Goal: Navigation & Orientation: Find specific page/section

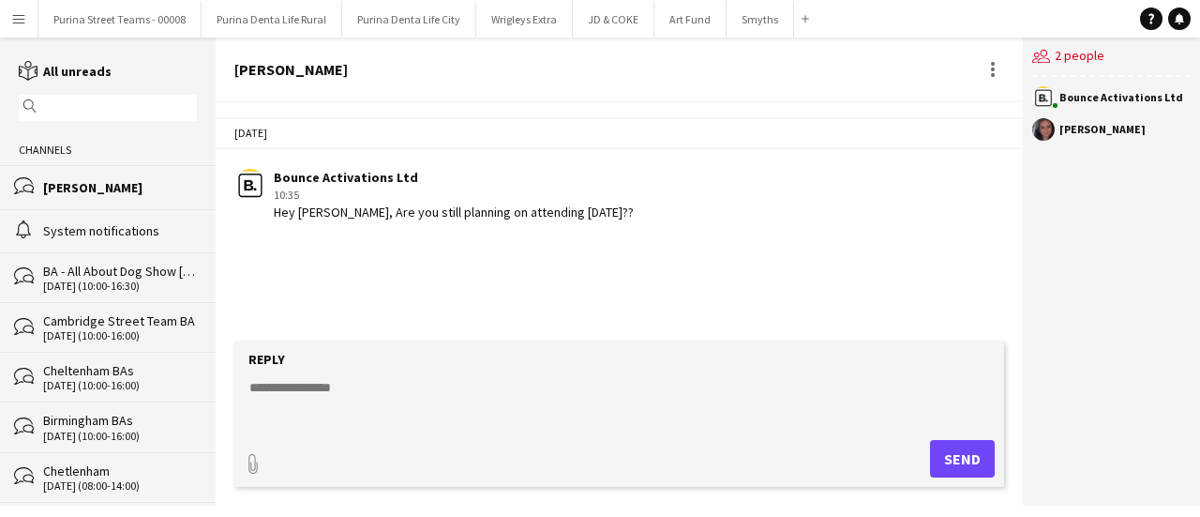
click at [88, 188] on div "[PERSON_NAME]" at bounding box center [120, 187] width 154 height 17
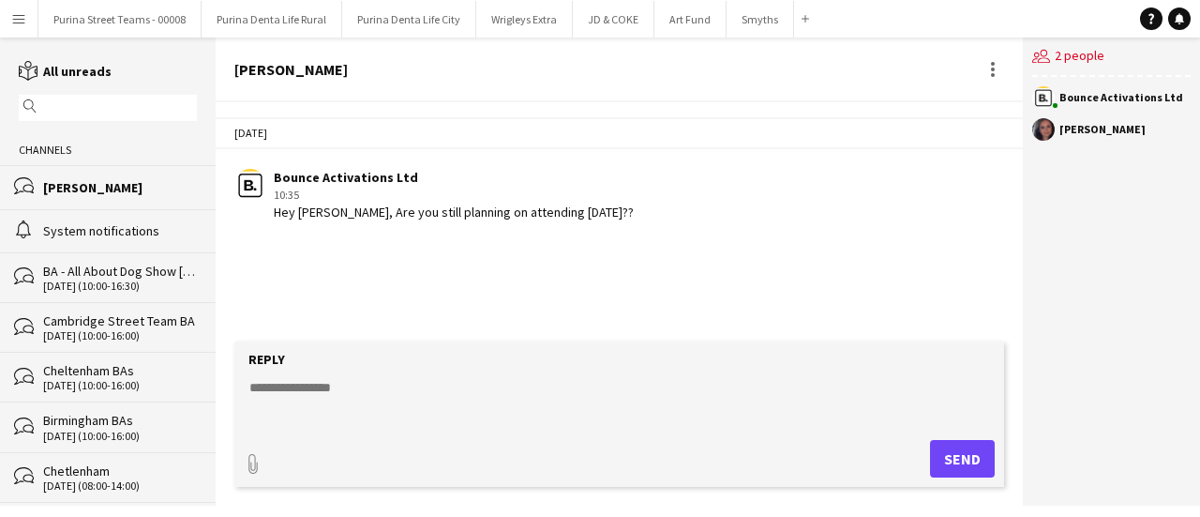
click at [88, 188] on div "[PERSON_NAME]" at bounding box center [120, 187] width 154 height 17
click at [108, 222] on div "System notifications" at bounding box center [120, 230] width 154 height 17
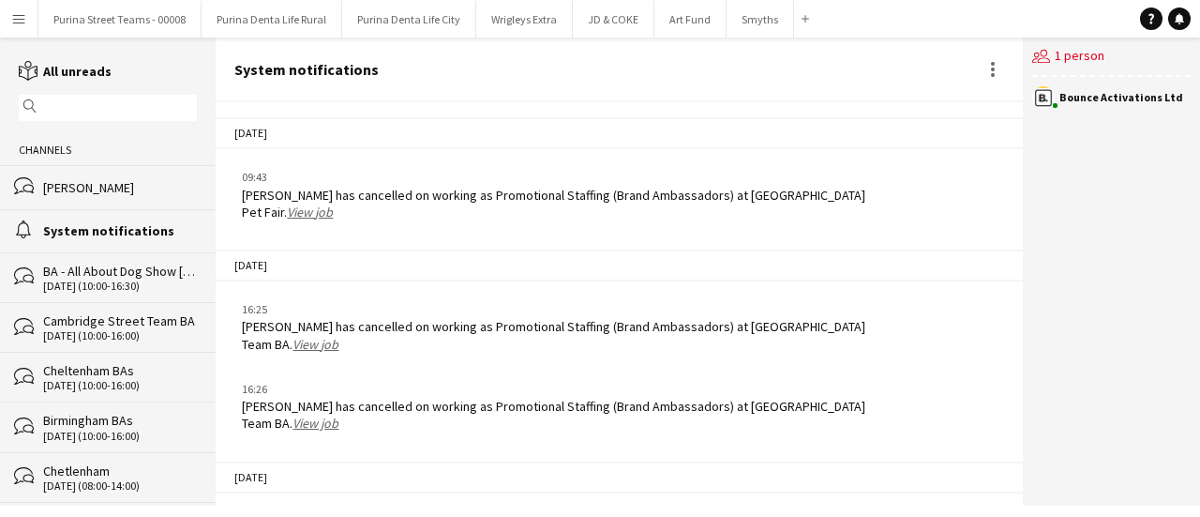
scroll to position [2956, 0]
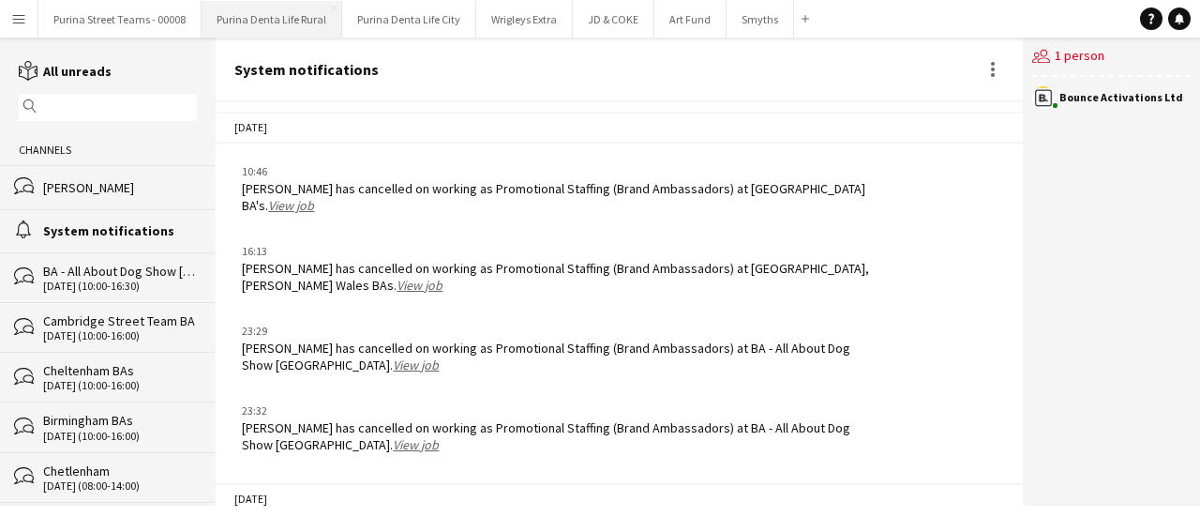
click at [251, 18] on button "Purina Denta Life Rural Close" at bounding box center [272, 19] width 141 height 37
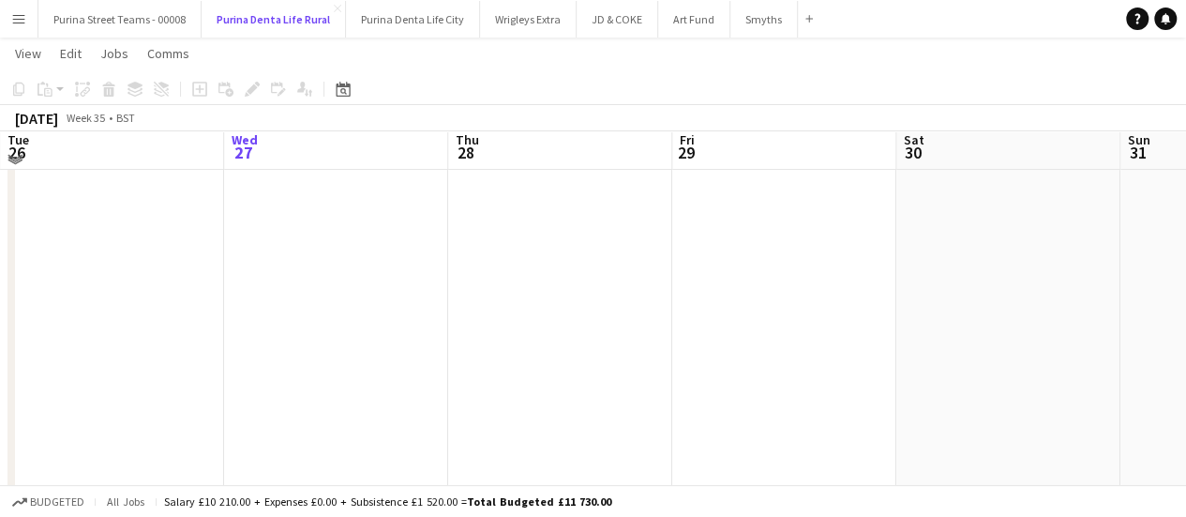
scroll to position [111, 0]
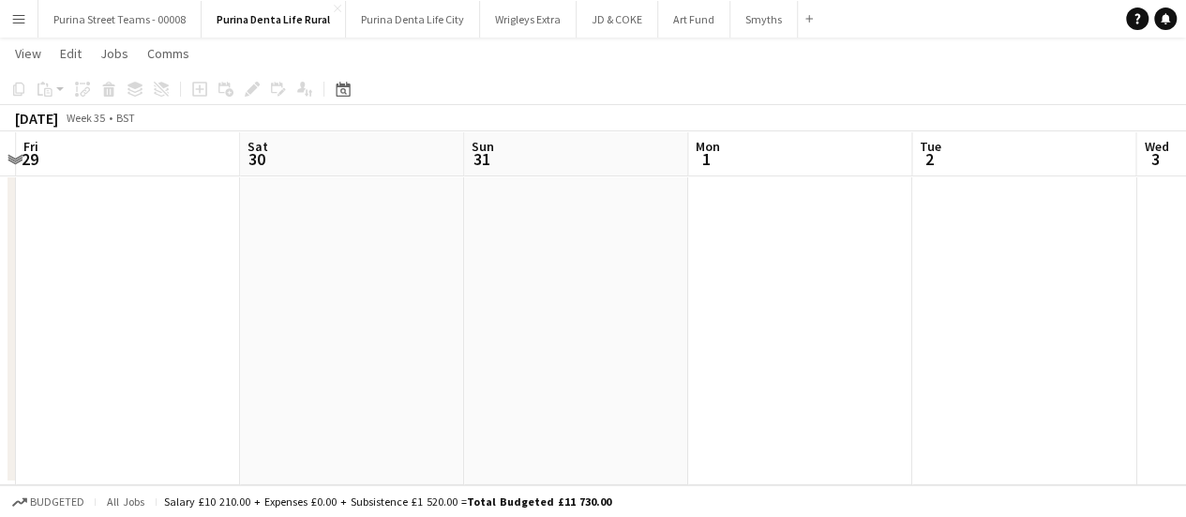
drag, startPoint x: 628, startPoint y: 301, endPoint x: 83, endPoint y: 299, distance: 545.7
click at [83, 299] on app-calendar-viewport "Tue 26 Wed 27 Thu 28 Fri 29 Sat 30 Sun 31 Mon 1 Tue 2 Wed 3 Thu 4 Fri 5" at bounding box center [593, 223] width 1186 height 522
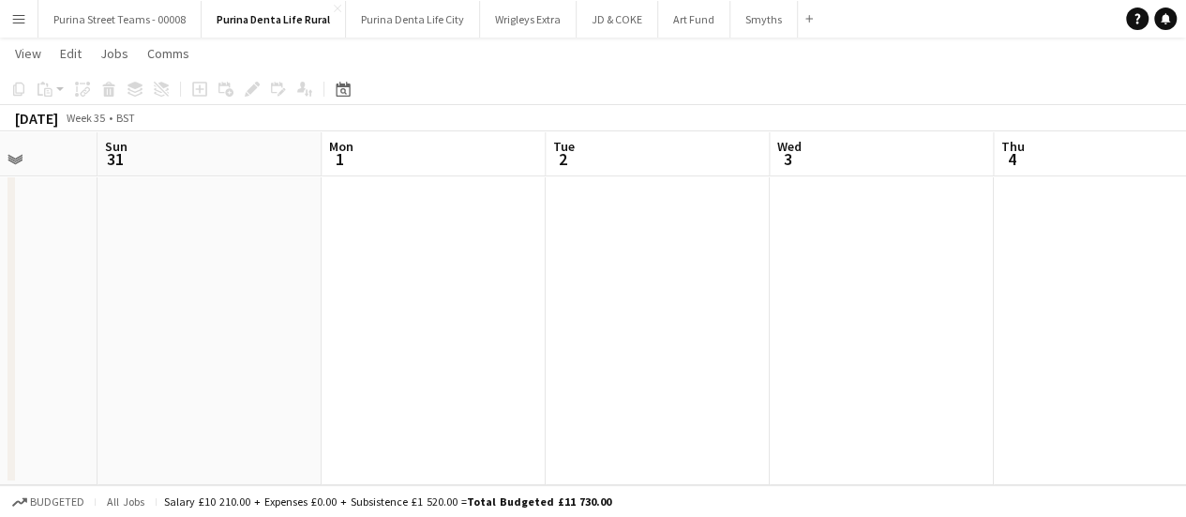
drag, startPoint x: 444, startPoint y: 312, endPoint x: 344, endPoint y: 326, distance: 100.4
click at [322, 320] on app-calendar-viewport "Thu 28 Fri 29 Sat 30 Sun 31 Mon 1 Tue 2 Wed 3 Thu 4 Fri 5 Sat 6 Sun 7" at bounding box center [593, 223] width 1186 height 522
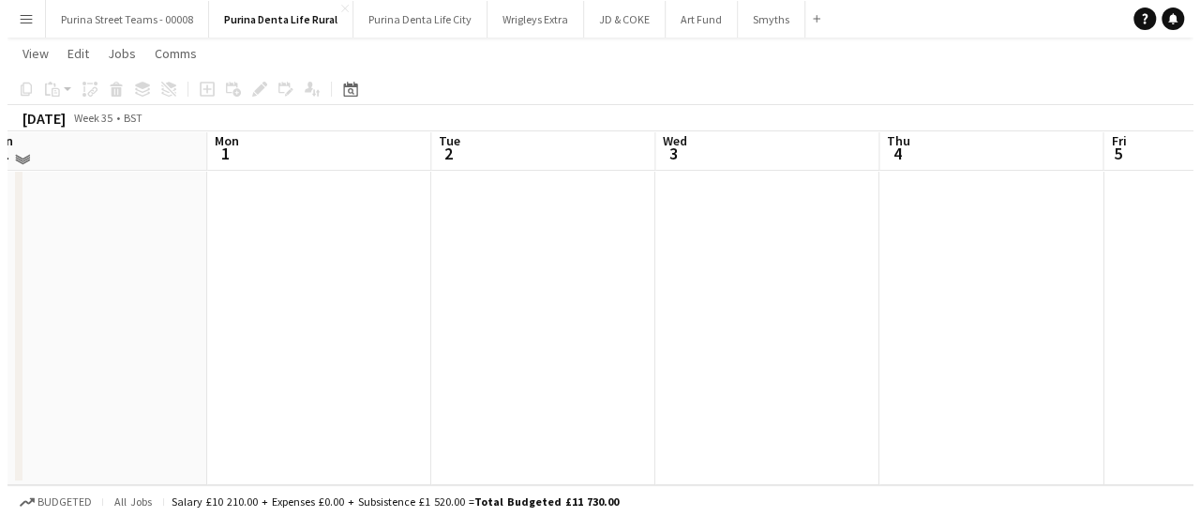
scroll to position [0, 0]
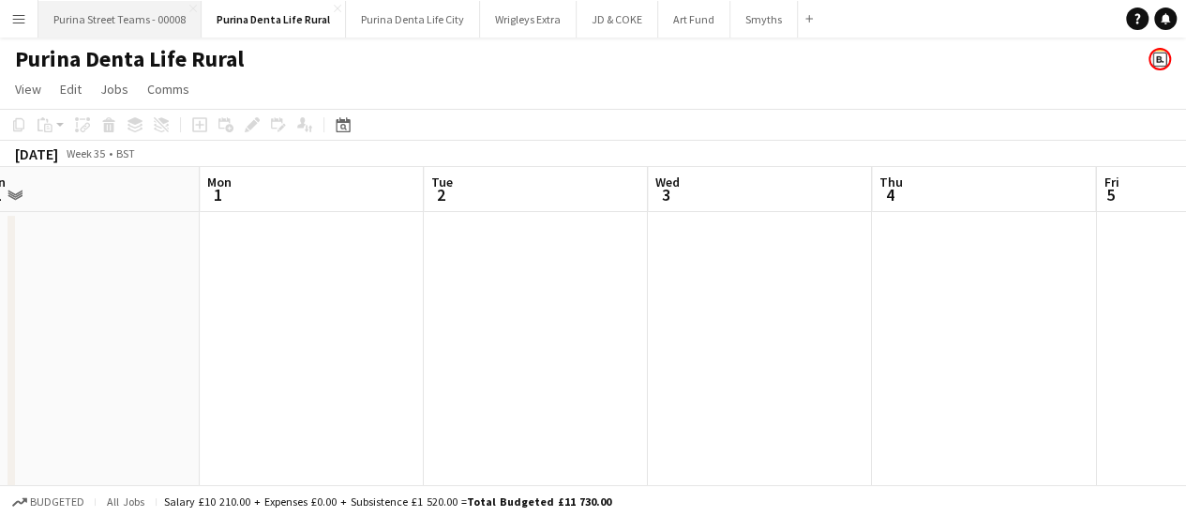
click at [109, 28] on button "Purina Street Teams - 00008 Close" at bounding box center [119, 19] width 163 height 37
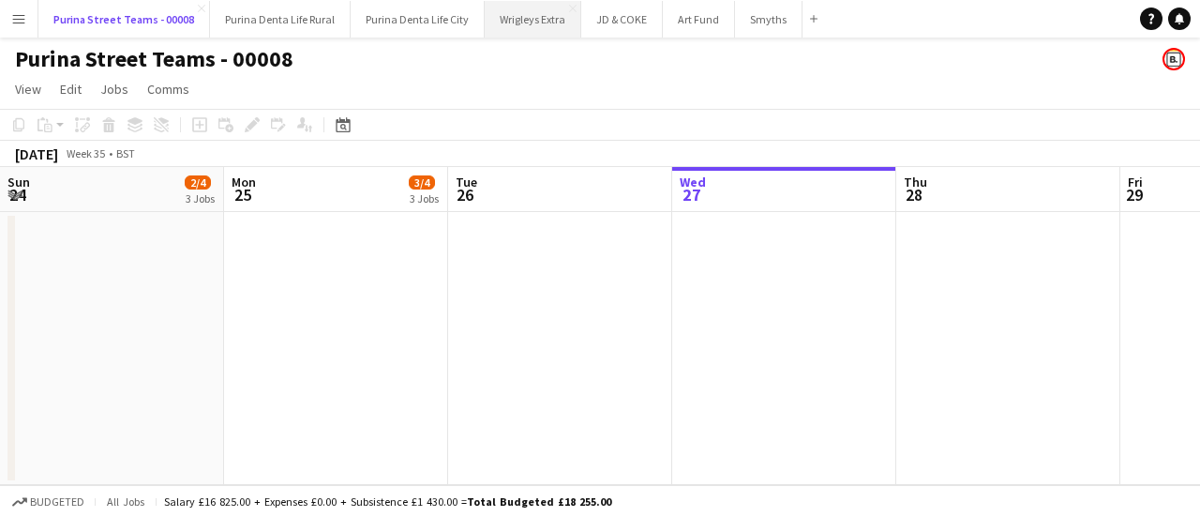
scroll to position [0, 448]
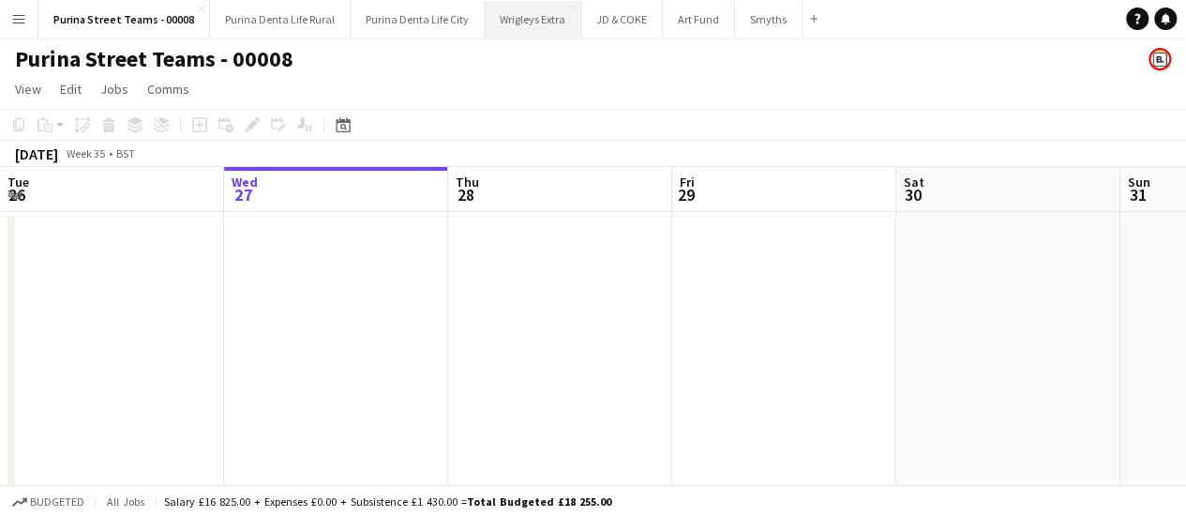
click at [515, 20] on button "Wrigleys Extra Close" at bounding box center [533, 19] width 97 height 37
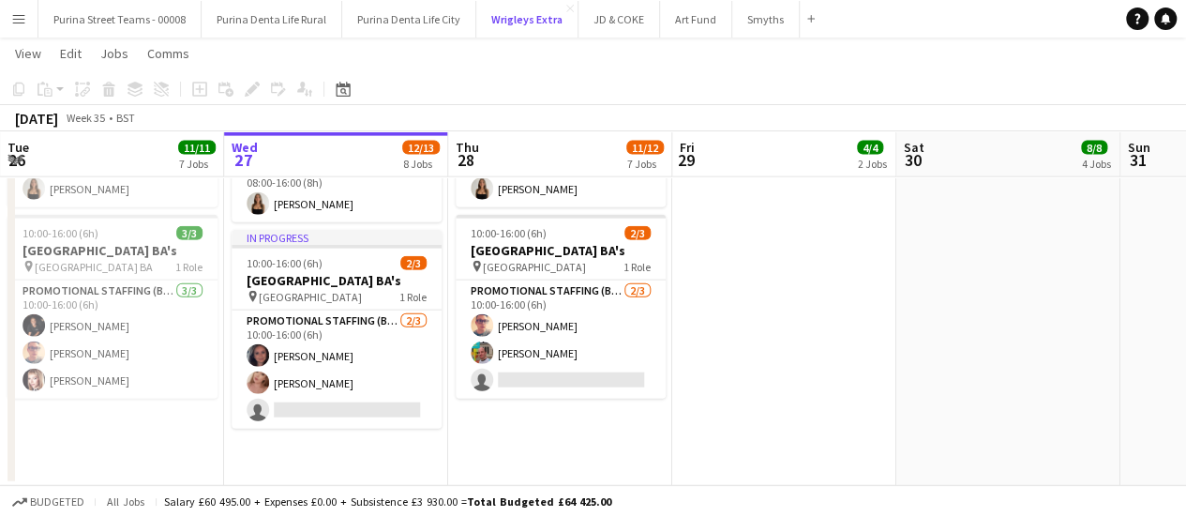
scroll to position [2142, 0]
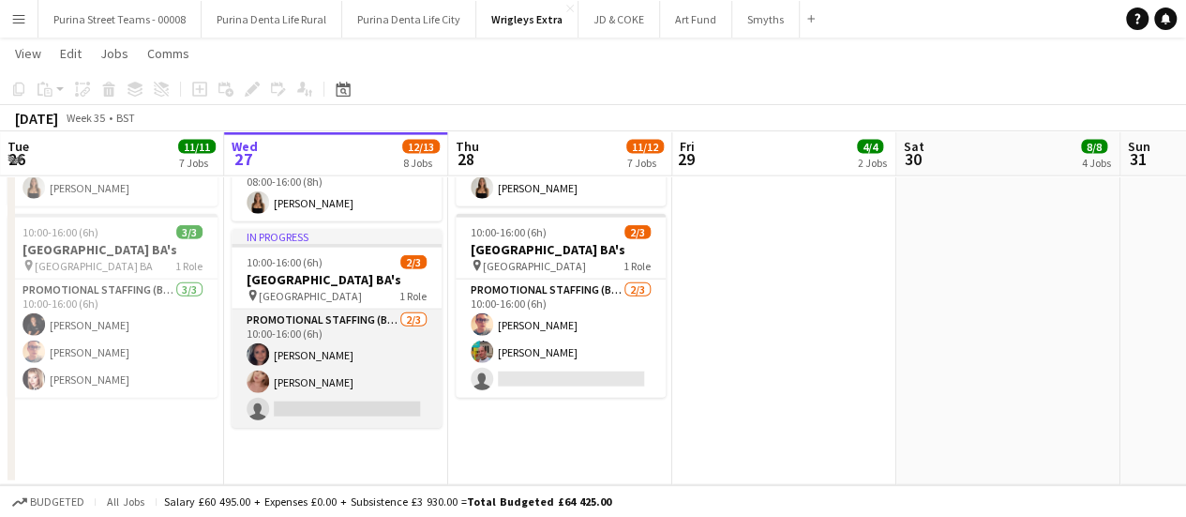
click at [303, 368] on app-card-role "Promotional Staffing (Brand Ambassadors) [DATE] 10:00-16:00 (6h) [PERSON_NAME] …" at bounding box center [337, 368] width 210 height 118
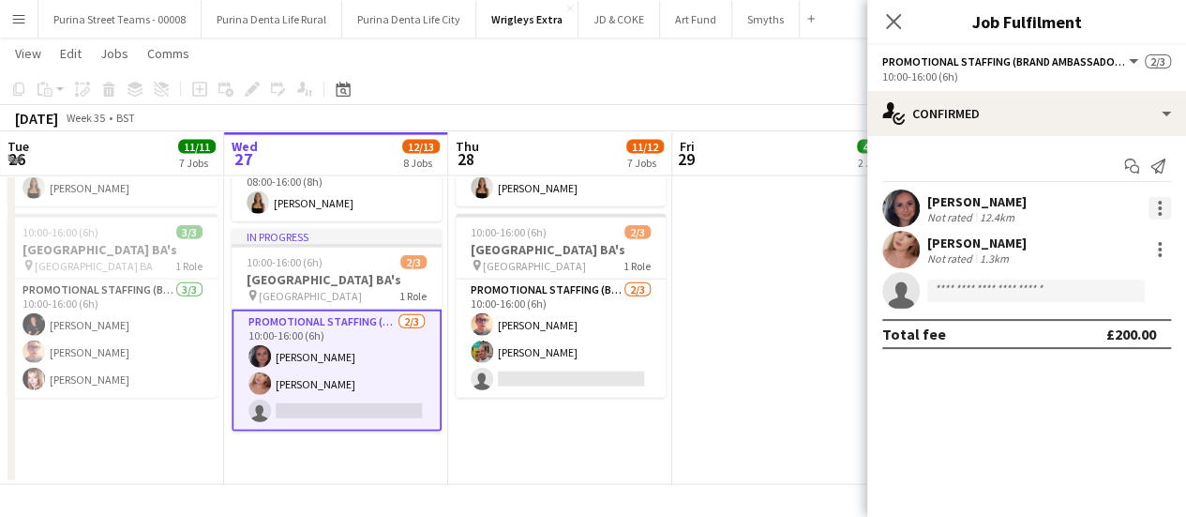
click at [1161, 202] on div at bounding box center [1160, 203] width 4 height 4
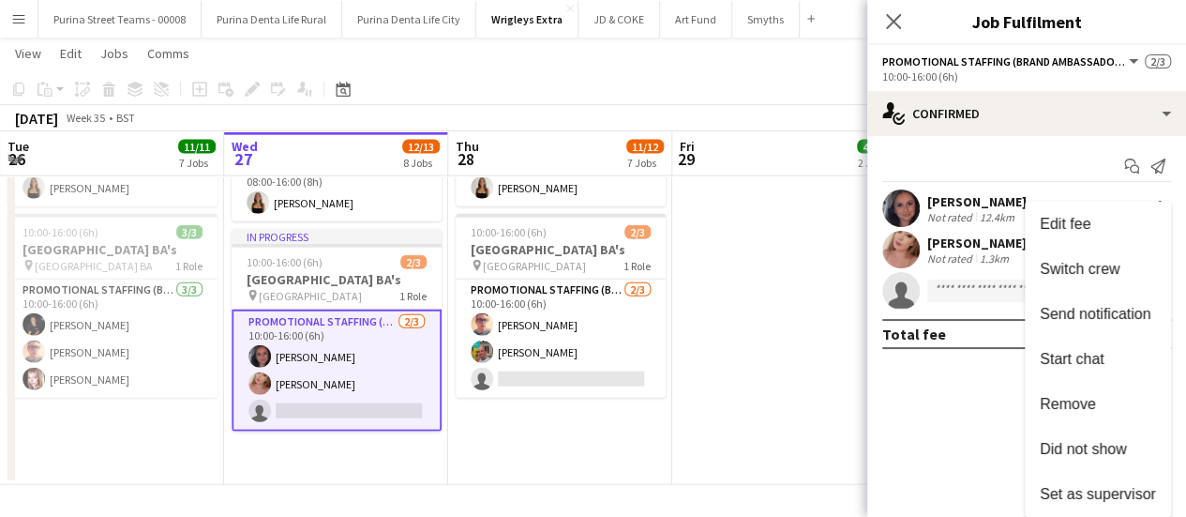
click at [1108, 445] on span "Did not show" at bounding box center [1083, 449] width 87 height 16
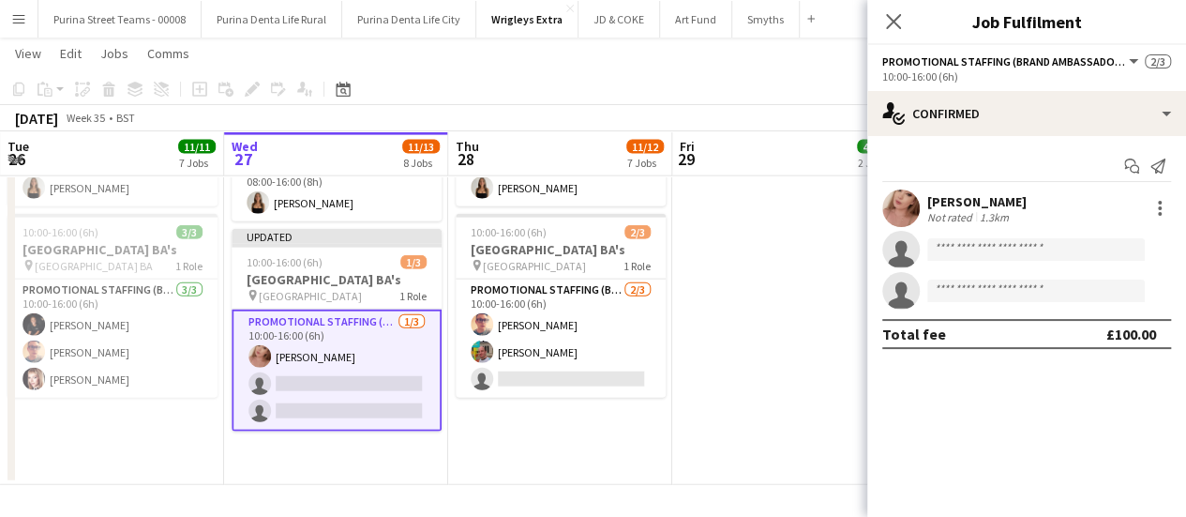
click at [774, 444] on app-date-cell at bounding box center [784, 276] width 224 height 415
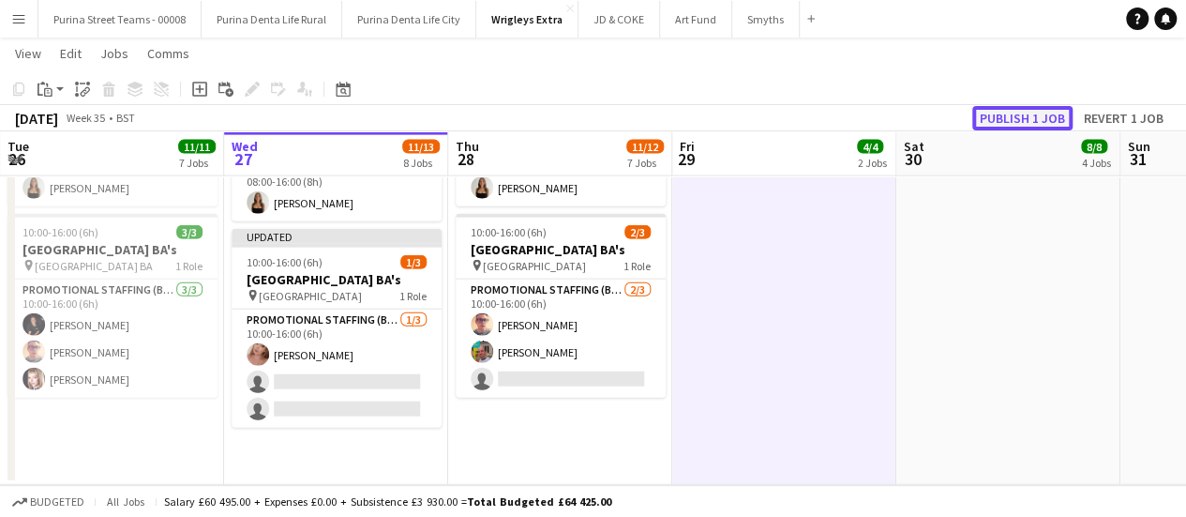
click at [1031, 127] on button "Publish 1 job" at bounding box center [1022, 118] width 100 height 24
drag, startPoint x: 444, startPoint y: 453, endPoint x: 943, endPoint y: 368, distance: 505.9
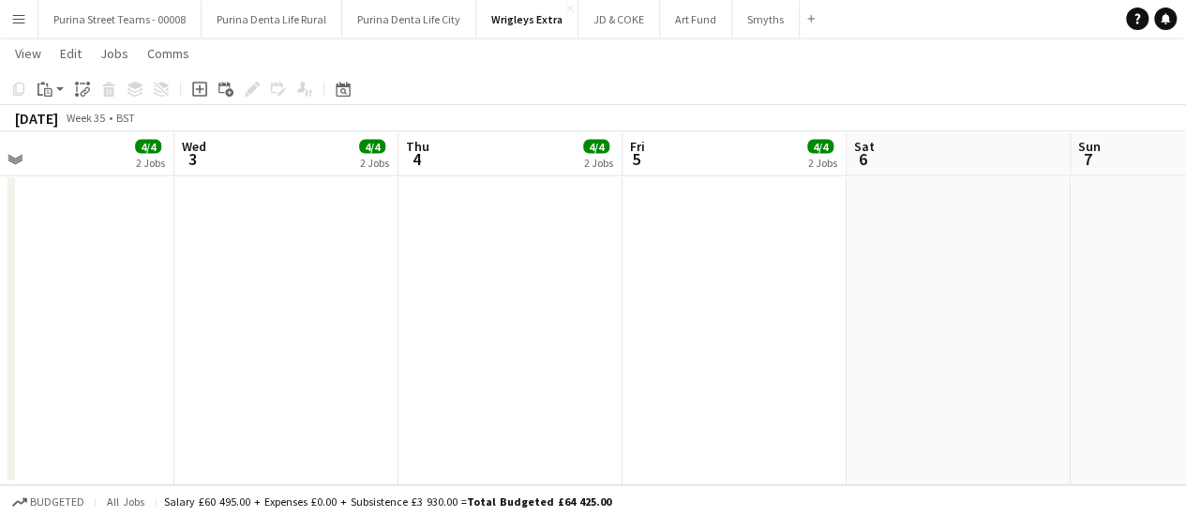
drag, startPoint x: 953, startPoint y: 370, endPoint x: 1019, endPoint y: 350, distance: 69.7
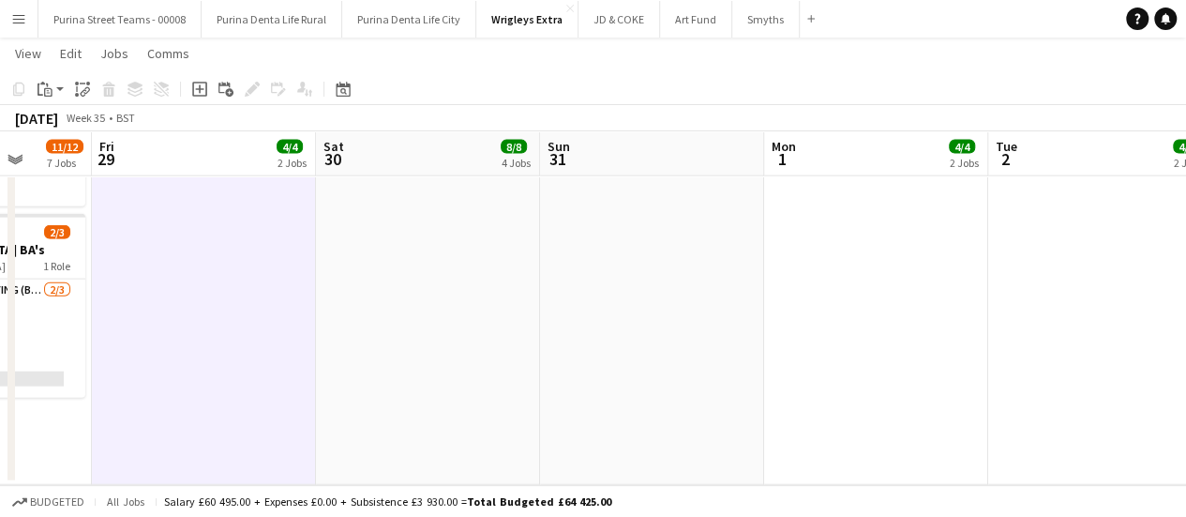
drag, startPoint x: 280, startPoint y: 308, endPoint x: 663, endPoint y: 303, distance: 382.6
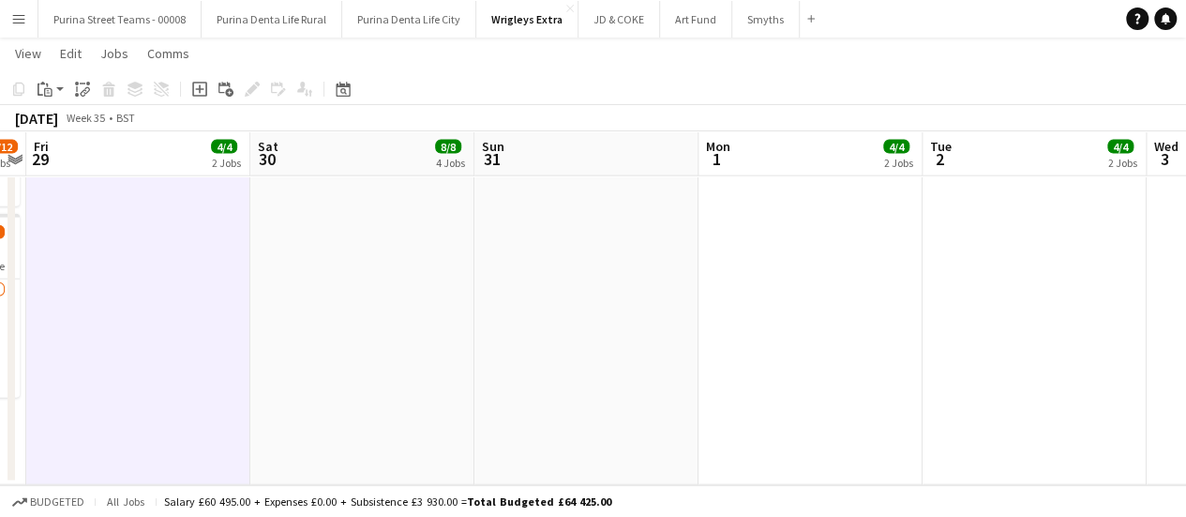
drag, startPoint x: 276, startPoint y: 351, endPoint x: 715, endPoint y: 330, distance: 440.2
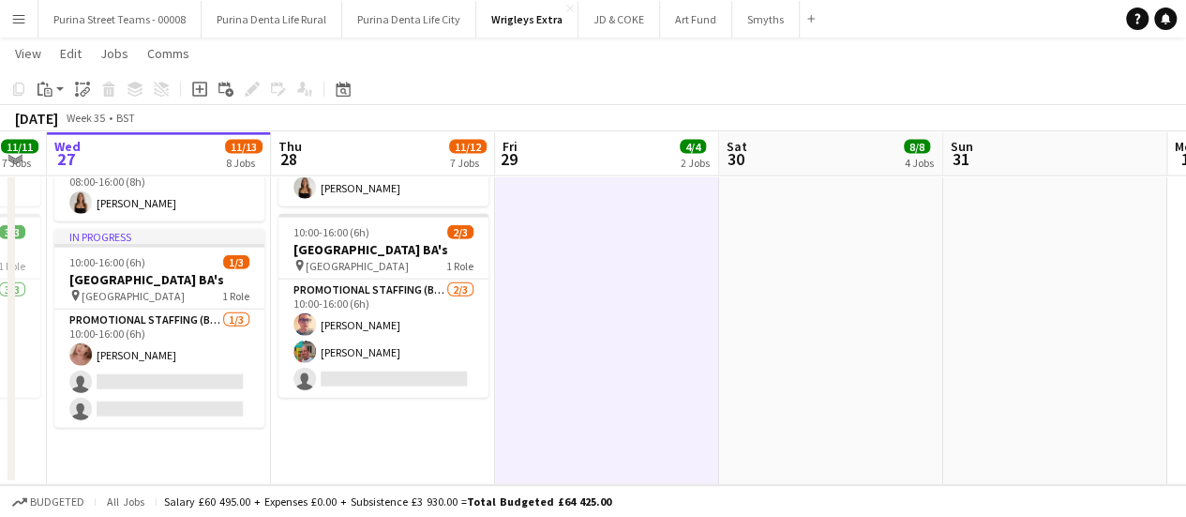
drag, startPoint x: 463, startPoint y: 347, endPoint x: 689, endPoint y: 331, distance: 226.5
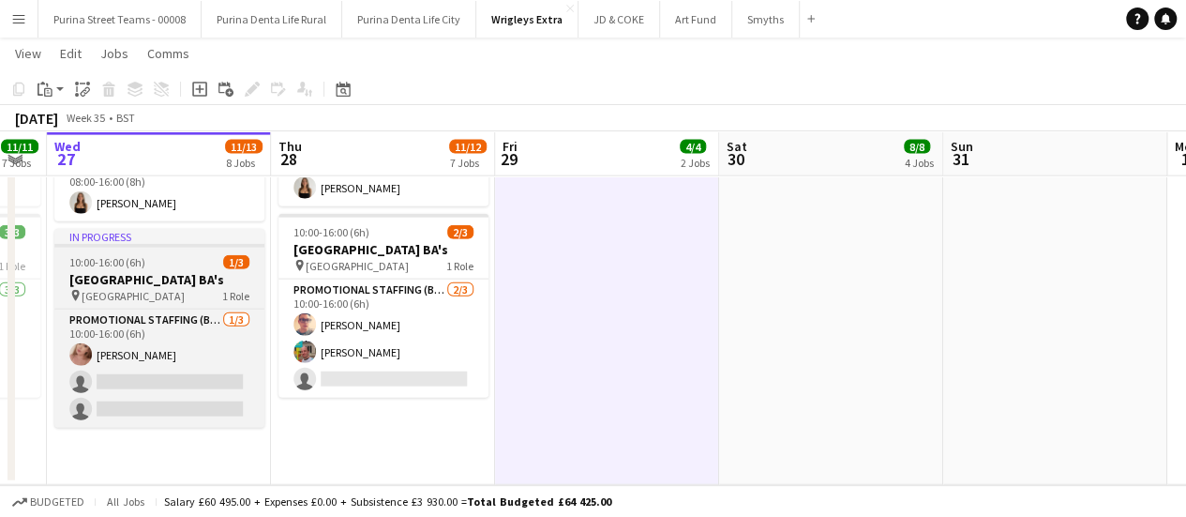
scroll to position [0, 624]
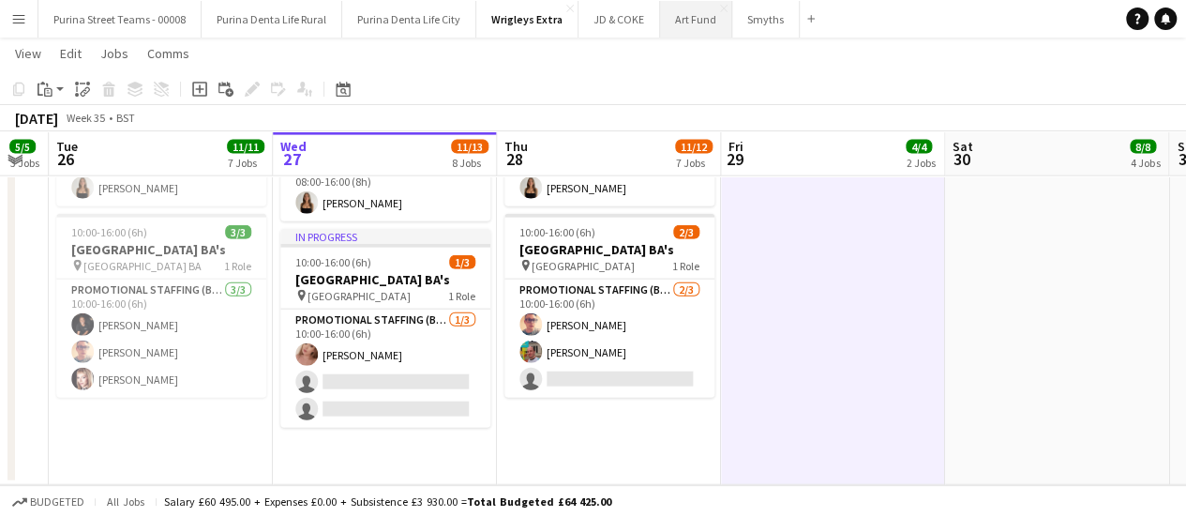
click at [684, 29] on button "Art Fund Close" at bounding box center [696, 19] width 72 height 37
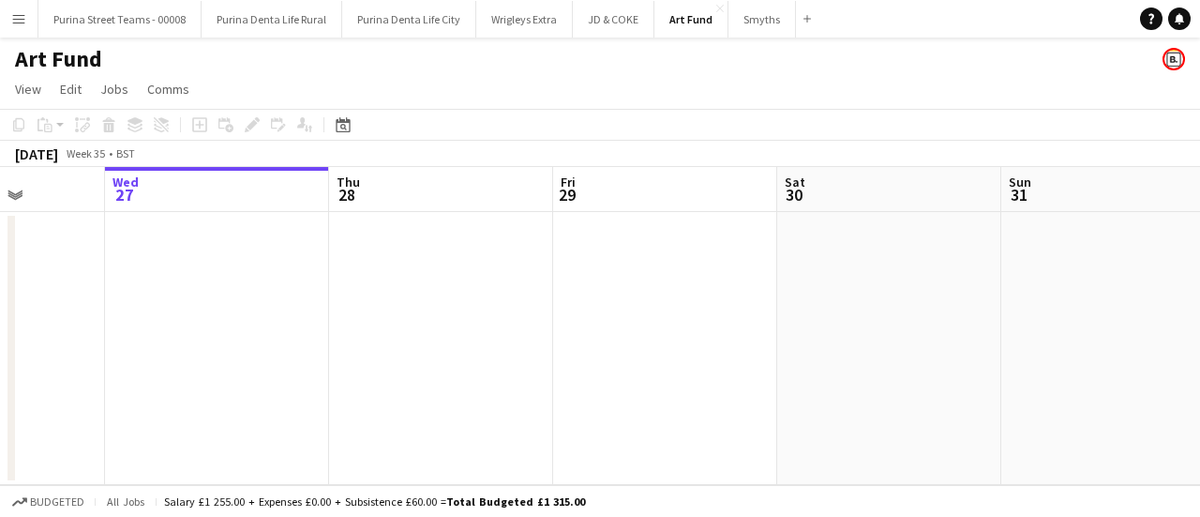
drag, startPoint x: 1041, startPoint y: 310, endPoint x: 192, endPoint y: 303, distance: 848.6
click at [192, 303] on app-calendar-viewport "Sun 24 Mon 25 Tue 26 Wed 27 Thu 28 Fri 29 Sat 30 Sun 31 Mon 1 Tue 2 Wed 3" at bounding box center [600, 326] width 1200 height 318
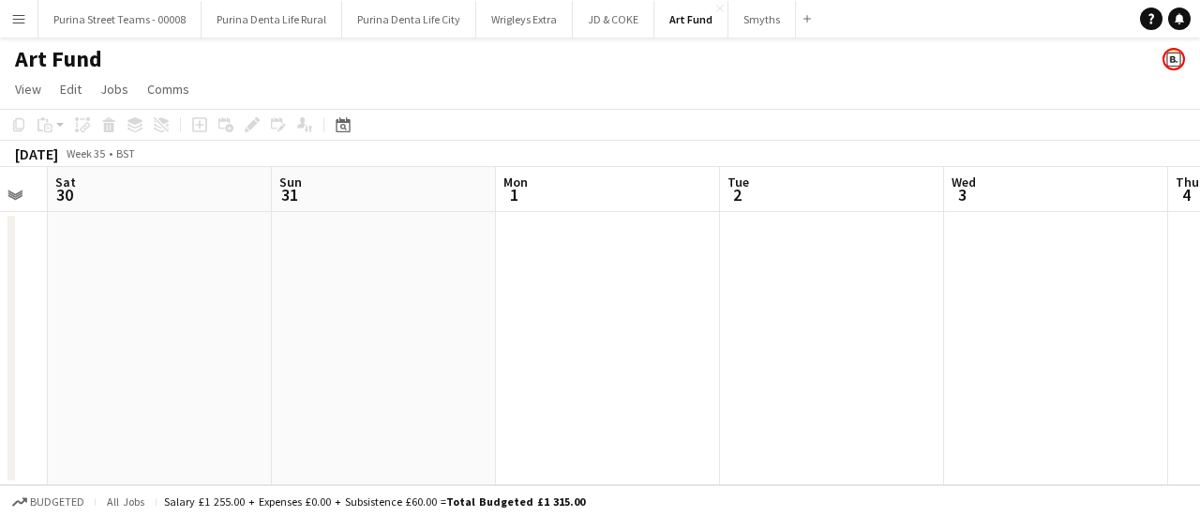
click at [60, 316] on app-calendar-viewport "Wed 27 Thu 28 Fri 29 Sat 30 Sun 31 Mon 1 Tue 2 Wed 3 Thu 4 Fri 5 Sat 6" at bounding box center [600, 326] width 1200 height 318
drag, startPoint x: 863, startPoint y: 306, endPoint x: 212, endPoint y: 299, distance: 650.8
click at [206, 302] on app-calendar-viewport "Sat 30 Sun 31 Mon 1 Tue 2 Wed 3 Thu 4 Fri 5 Sat 6 Sun 7 Mon 8 Tue 9" at bounding box center [600, 326] width 1200 height 318
click at [245, 248] on app-calendar-viewport "Mon 1 Tue 2 Wed 3 Thu 4 Fri 5 Sat 6 Sun 7 Mon 8 Tue 9 Wed 10 Thu 11" at bounding box center [600, 326] width 1200 height 318
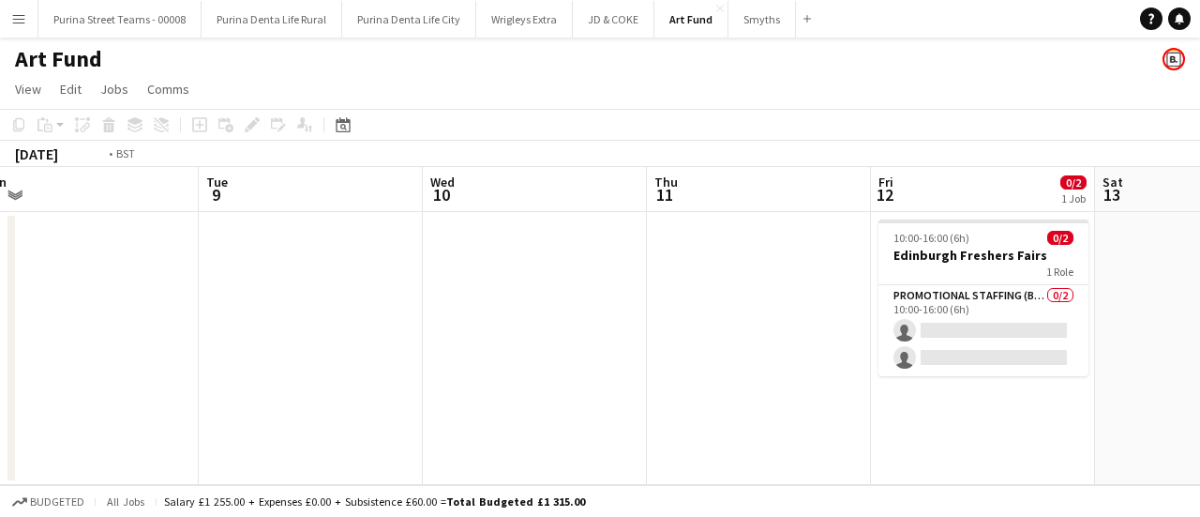
scroll to position [0, 723]
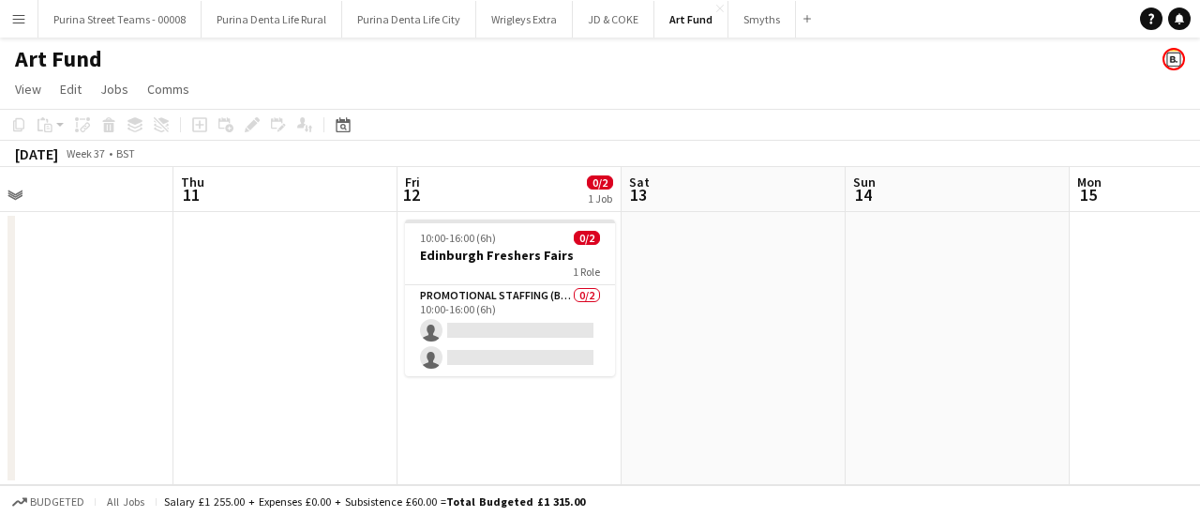
drag, startPoint x: 902, startPoint y: 282, endPoint x: 459, endPoint y: 262, distance: 443.0
click at [459, 262] on app-calendar-viewport "Sun 7 Mon 8 Tue 9 Wed 10 Thu 11 Fri 12 0/2 1 Job Sat 13 Sun 14 Mon 15 Tue 16 We…" at bounding box center [600, 326] width 1200 height 318
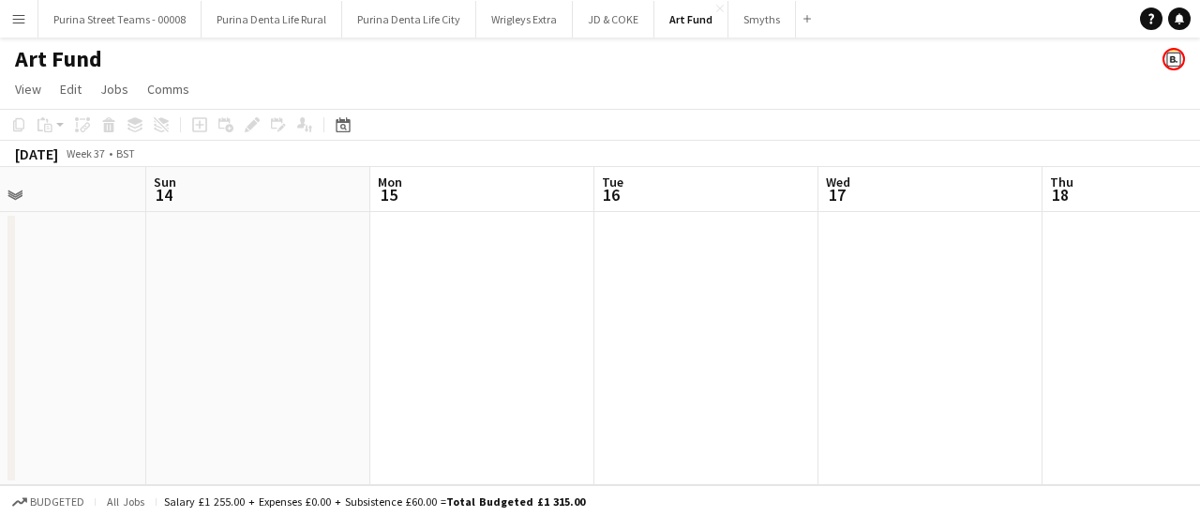
drag, startPoint x: 1056, startPoint y: 342, endPoint x: 630, endPoint y: 283, distance: 429.8
click at [215, 278] on app-calendar-viewport "Tue 9 Wed 10 Thu 11 Fri 12 0/2 1 Job Sat 13 Sun 14 Mon 15 Tue 16 Wed 17 Thu 18 …" at bounding box center [600, 326] width 1200 height 318
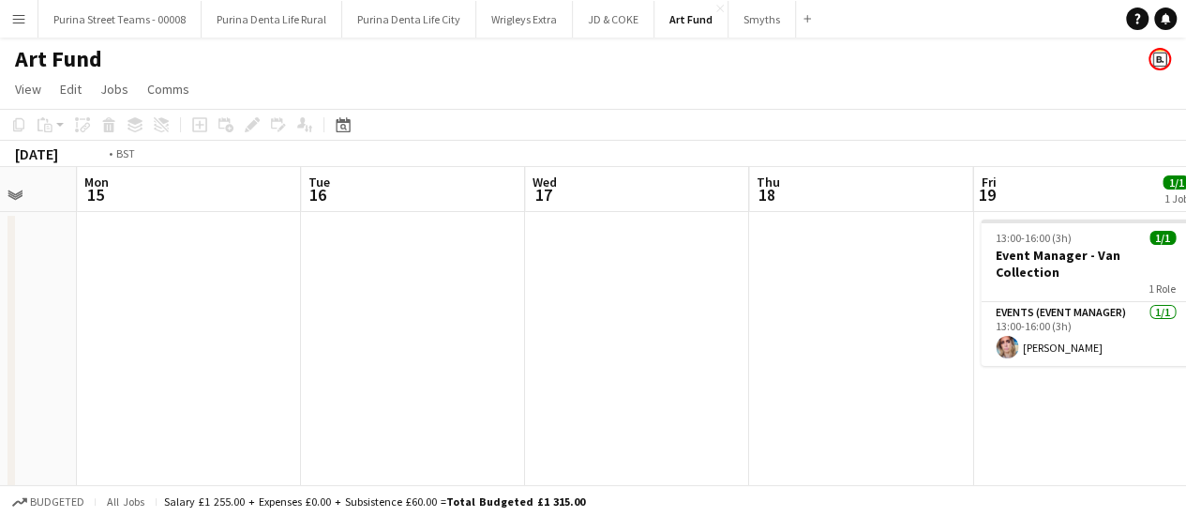
drag, startPoint x: 126, startPoint y: 273, endPoint x: 322, endPoint y: 278, distance: 196.0
click at [137, 271] on app-calendar-viewport "Thu 11 Fri 12 0/2 1 Job Sat 13 Sun 14 Mon 15 Tue 16 Wed 17 Thu 18 Fri 19 1/1 1 …" at bounding box center [593, 377] width 1186 height 420
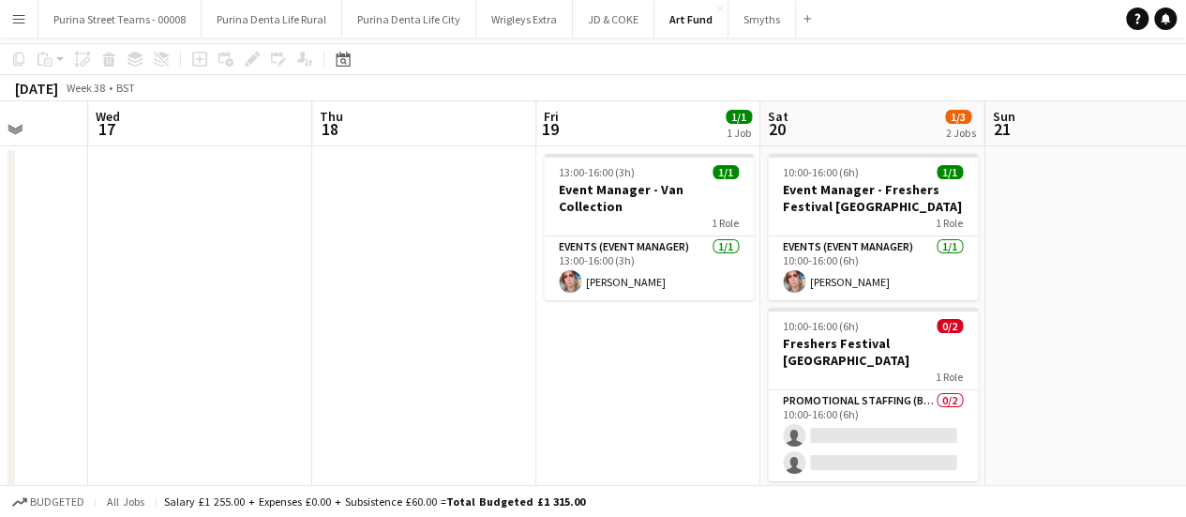
scroll to position [94, 0]
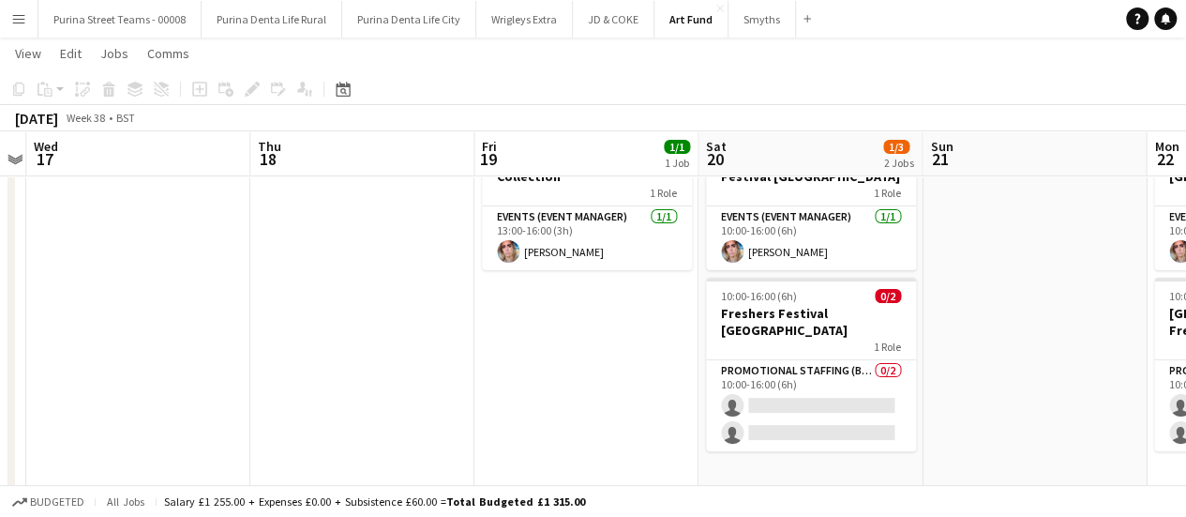
drag, startPoint x: 1069, startPoint y: 313, endPoint x: 568, endPoint y: 323, distance: 500.8
click at [559, 323] on app-calendar-viewport "Sat 13 Sun 14 Mon 15 Tue 16 Wed 17 Thu 18 Fri 19 1/1 1 Job Sat 20 1/3 2 Jobs Su…" at bounding box center [593, 235] width 1186 height 512
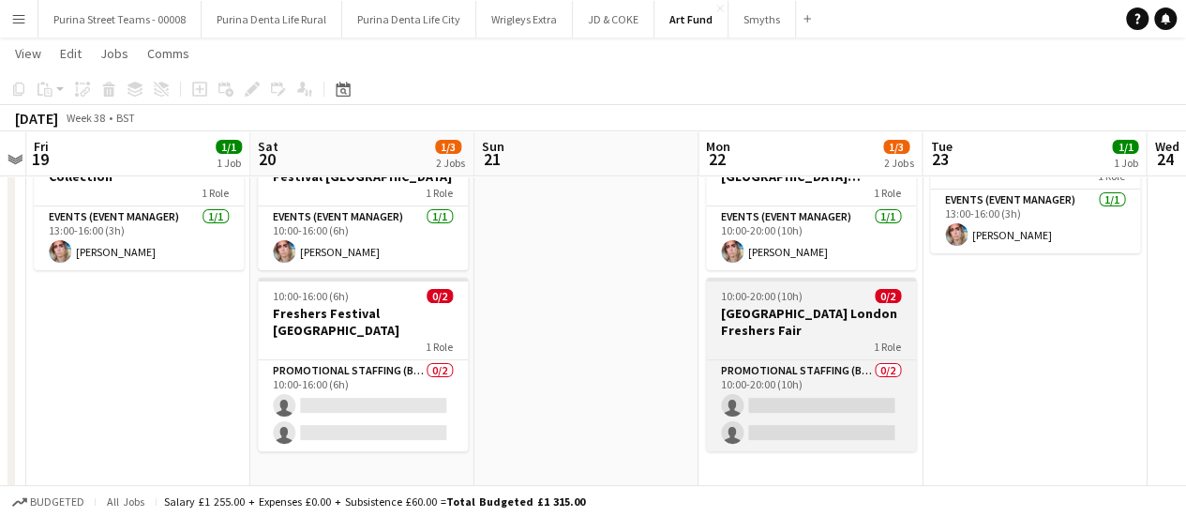
scroll to position [0, 870]
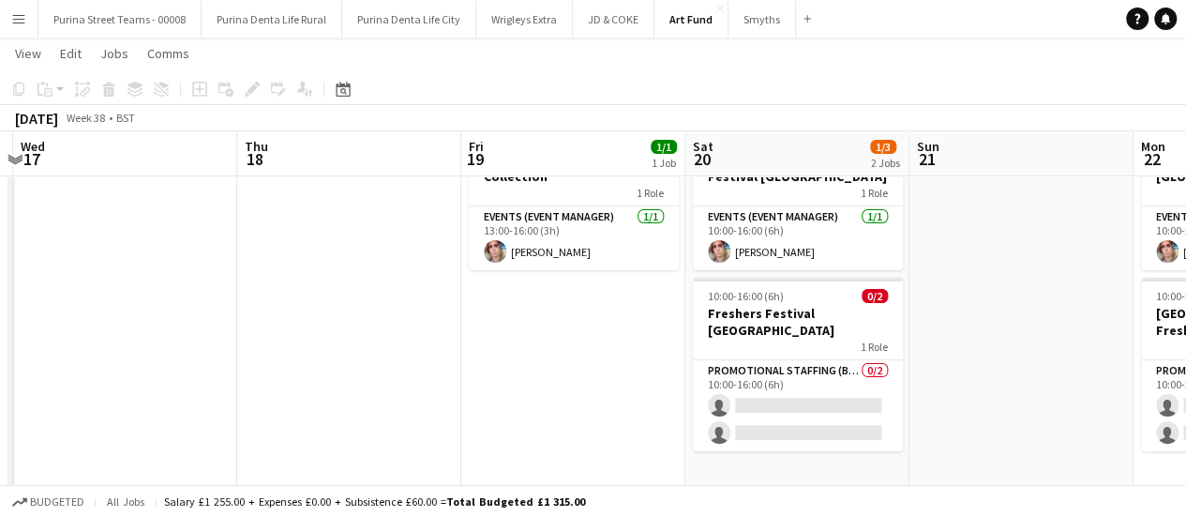
drag, startPoint x: 773, startPoint y: 334, endPoint x: 614, endPoint y: 341, distance: 158.6
click at [835, 342] on app-calendar-viewport "Mon 15 Tue 16 Wed 17 Thu 18 Fri 19 1/1 1 Job Sat 20 1/3 2 Jobs Sun 21 Mon 22 1/…" at bounding box center [593, 235] width 1186 height 512
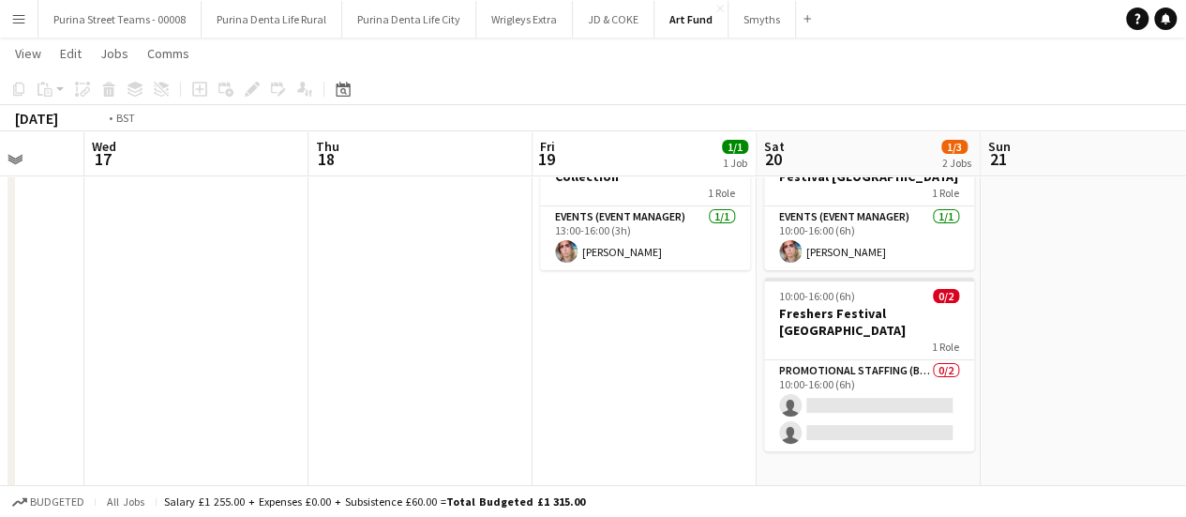
drag, startPoint x: 391, startPoint y: 319, endPoint x: 893, endPoint y: 368, distance: 504.1
click at [901, 368] on app-calendar-viewport "Mon 15 Tue 16 Wed 17 Thu 18 Fri 19 1/1 1 Job Sat 20 1/3 2 Jobs Sun 21 Mon 22 1/…" at bounding box center [593, 235] width 1186 height 512
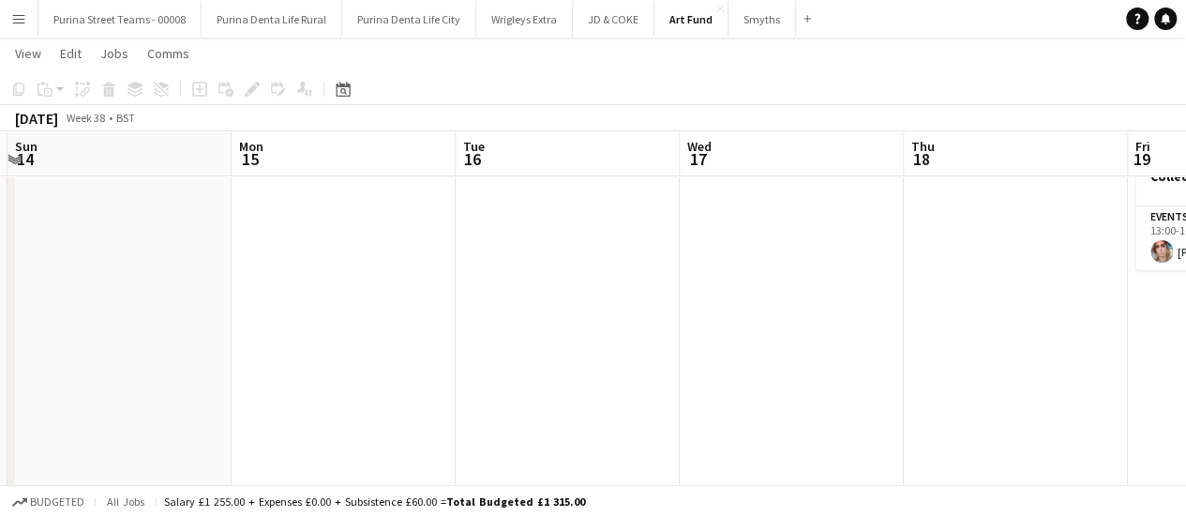
drag, startPoint x: 378, startPoint y: 314, endPoint x: 975, endPoint y: 357, distance: 598.8
click at [975, 357] on app-calendar-viewport "Fri 12 0/2 1 Job Sat 13 Sun 14 Mon 15 Tue 16 Wed 17 Thu 18 Fri 19 1/1 1 Job Sat…" at bounding box center [593, 235] width 1186 height 512
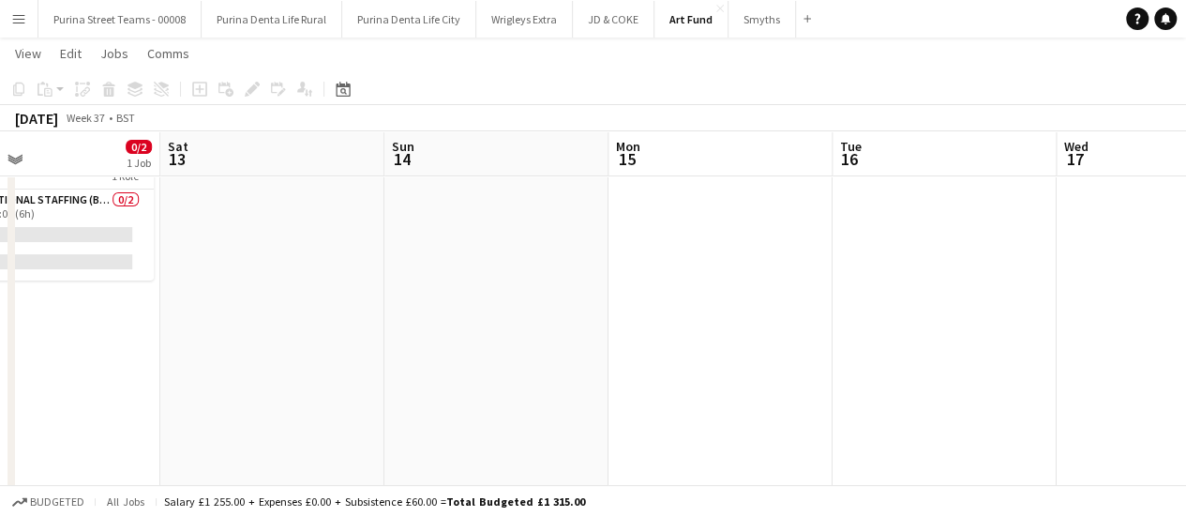
drag, startPoint x: 208, startPoint y: 275, endPoint x: 353, endPoint y: 282, distance: 145.5
click at [801, 296] on app-calendar-viewport "Wed 10 Thu 11 Fri 12 0/2 1 Job Sat 13 Sun 14 Mon 15 Tue 16 Wed 17 Thu 18 Fri 19…" at bounding box center [593, 235] width 1186 height 512
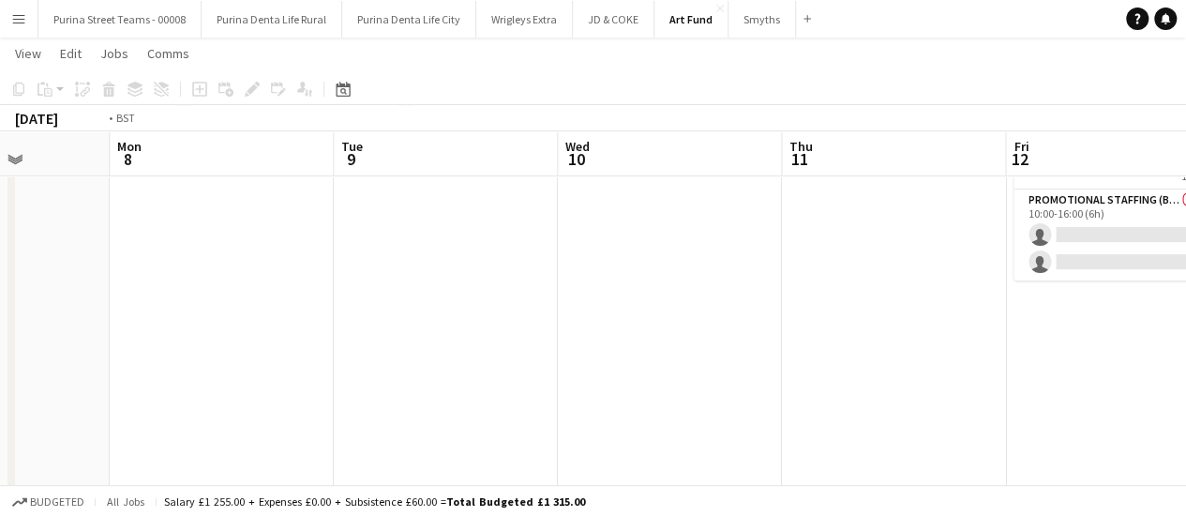
drag, startPoint x: 615, startPoint y: 301, endPoint x: 400, endPoint y: 301, distance: 214.7
click at [400, 301] on app-calendar-viewport "Thu 4 Fri 5 Sat 6 Sun 7 Mon 8 Tue 9 Wed 10 Thu 11 Fri 12 0/2 1 Job Sat 13 Sun 1…" at bounding box center [593, 235] width 1186 height 512
